Goal: Transaction & Acquisition: Book appointment/travel/reservation

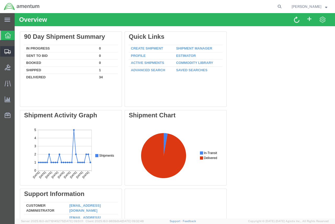
click at [0, 0] on span "Shipment Manager" at bounding box center [0, 0] width 0 height 0
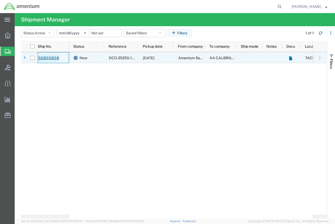
click at [46, 59] on link "56805808" at bounding box center [48, 58] width 21 height 8
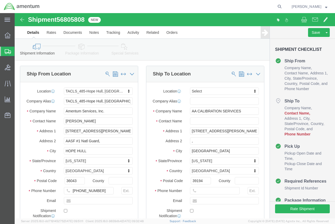
select select "42683"
select select
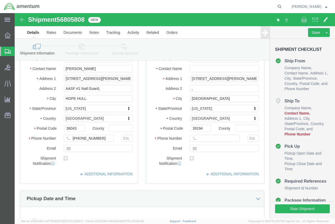
scroll to position [26, 0]
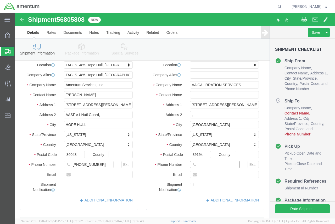
click input "text"
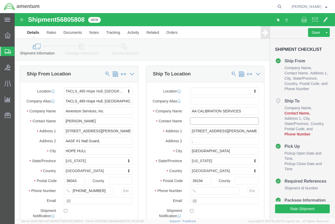
click input "text"
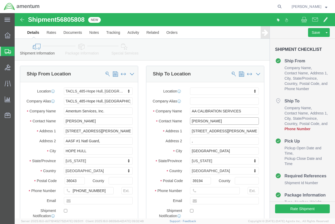
scroll to position [26, 0]
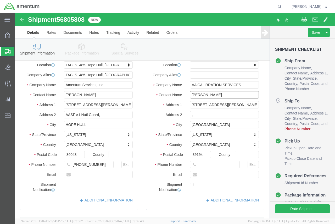
type input "[PERSON_NAME]"
click input "text"
paste input "[PHONE_NUMBER]"
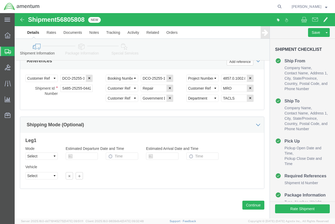
scroll to position [310, 0]
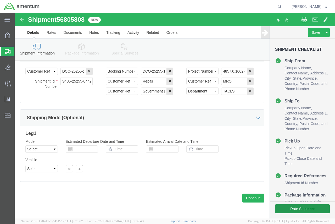
type input "[PHONE_NUMBER]"
click button "Rate Shipment"
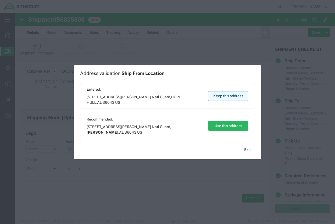
click at [230, 97] on button "Keep this address" at bounding box center [228, 96] width 40 height 10
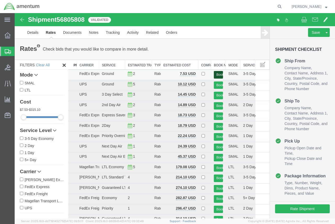
click at [216, 75] on button "Book" at bounding box center [218, 75] width 9 height 8
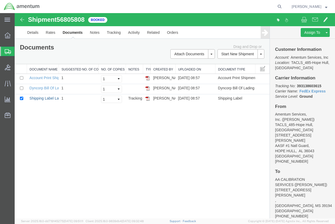
drag, startPoint x: 39, startPoint y: 98, endPoint x: 209, endPoint y: 42, distance: 178.7
click at [39, 98] on link "Shipping Label Laser" at bounding box center [47, 98] width 35 height 4
click at [49, 88] on link "Dyncorp Bill Of Lading" at bounding box center [48, 88] width 36 height 4
drag, startPoint x: 321, startPoint y: 91, endPoint x: 296, endPoint y: 92, distance: 25.4
click at [296, 92] on p "Tracking No: 393138603615 Carrier Name: FedEx Express FedEx Express Service Lev…" at bounding box center [302, 91] width 55 height 16
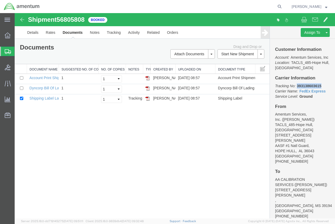
copy b "393138603615"
click at [32, 33] on link "Details" at bounding box center [33, 32] width 19 height 13
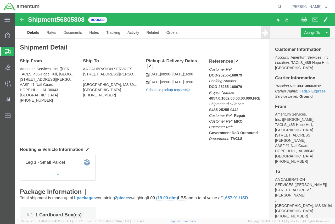
click link "Schedule pickup request"
click at [0, 0] on span "Shipment Manager" at bounding box center [0, 0] width 0 height 0
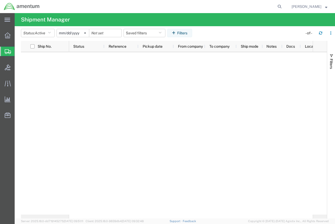
click at [0, 0] on span "Create Shipment" at bounding box center [0, 0] width 0 height 0
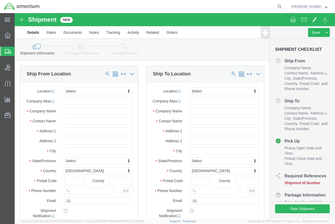
select select
click at [0, 0] on span "Shipment Manager" at bounding box center [0, 0] width 0 height 0
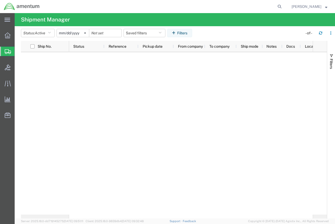
click at [0, 0] on span "Shipment Manager" at bounding box center [0, 0] width 0 height 0
click at [0, 0] on span "Create Shipment" at bounding box center [0, 0] width 0 height 0
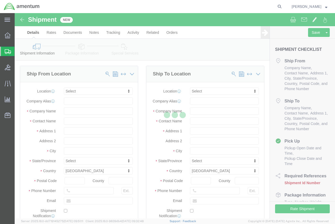
select select
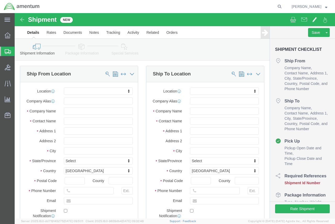
click at [0, 0] on span "Shipment Manager" at bounding box center [0, 0] width 0 height 0
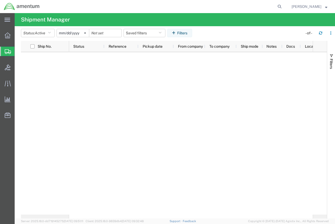
click at [0, 0] on span "Shipment Manager" at bounding box center [0, 0] width 0 height 0
click at [0, 0] on span "Create Shipment" at bounding box center [0, 0] width 0 height 0
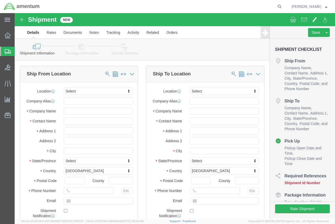
select select
click at [0, 0] on span "Shipment Manager" at bounding box center [0, 0] width 0 height 0
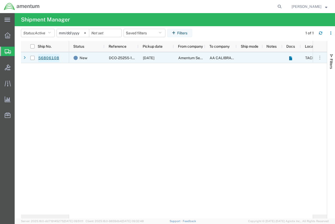
click at [51, 58] on link "56806108" at bounding box center [48, 58] width 21 height 8
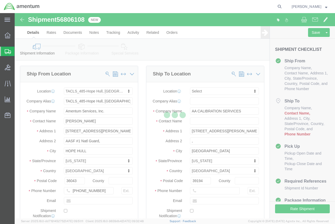
select select "42683"
select select
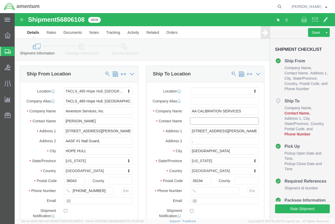
click input "text"
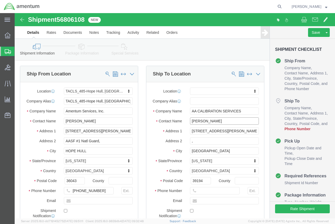
scroll to position [78, 0]
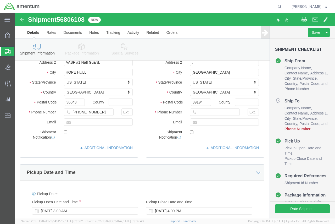
type input "[PERSON_NAME]"
click input "text"
paste input "[PHONE_NUMBER]"
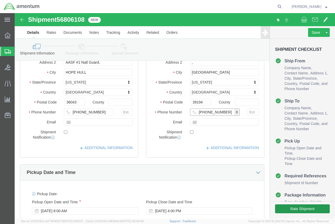
type input "[PHONE_NUMBER]"
click button "Rate Shipment"
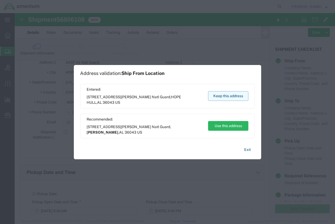
click at [215, 96] on button "Keep this address" at bounding box center [228, 96] width 40 height 10
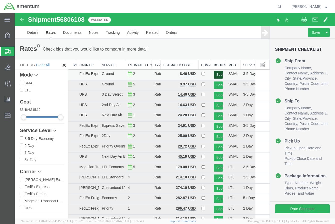
click at [217, 73] on button "Book" at bounding box center [218, 75] width 9 height 8
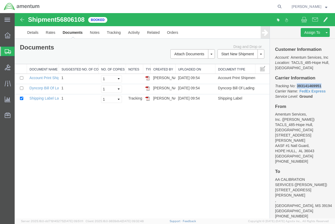
drag, startPoint x: 322, startPoint y: 92, endPoint x: 298, endPoint y: 92, distance: 24.6
click at [298, 92] on p "Tracking No: 393141469951 Carrier Name: FedEx Express FedEx Express Service Lev…" at bounding box center [302, 91] width 55 height 16
copy b "393141469951"
click at [47, 98] on link "Shipping Label Laser" at bounding box center [47, 98] width 35 height 4
click at [42, 88] on link "Dyncorp Bill Of Lading" at bounding box center [48, 88] width 36 height 4
